Goal: Find specific page/section: Find specific page/section

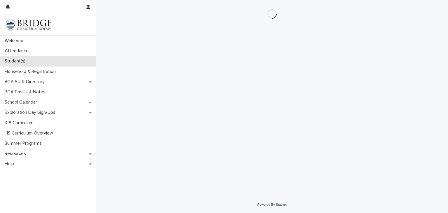
click at [36, 58] on div "Student(s)" at bounding box center [48, 61] width 96 height 10
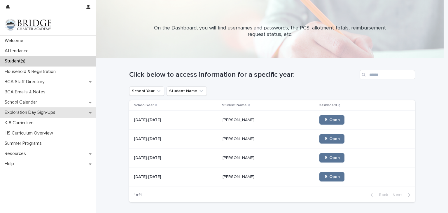
scroll to position [16, 0]
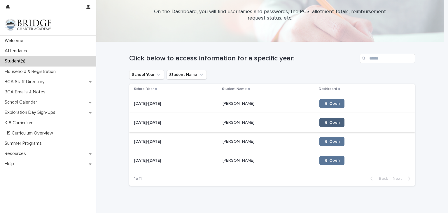
click at [324, 124] on span "🖱 Open" at bounding box center [332, 123] width 16 height 4
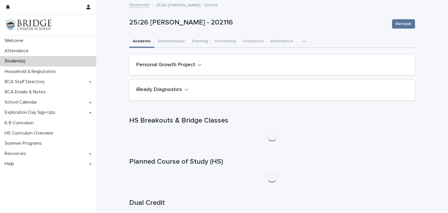
click at [303, 40] on icon "button" at bounding box center [305, 41] width 4 height 4
click at [286, 57] on button "General" at bounding box center [286, 56] width 39 height 9
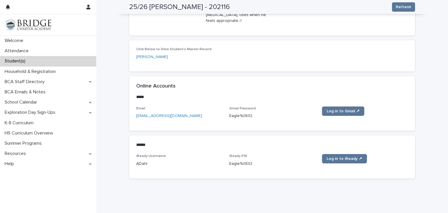
scroll to position [280, 0]
click at [235, 113] on p "Eagle%0832" at bounding box center [272, 116] width 86 height 6
copy div "Eagle%0832 Log in to Gmail ↗"
